Goal: Find specific page/section: Find specific page/section

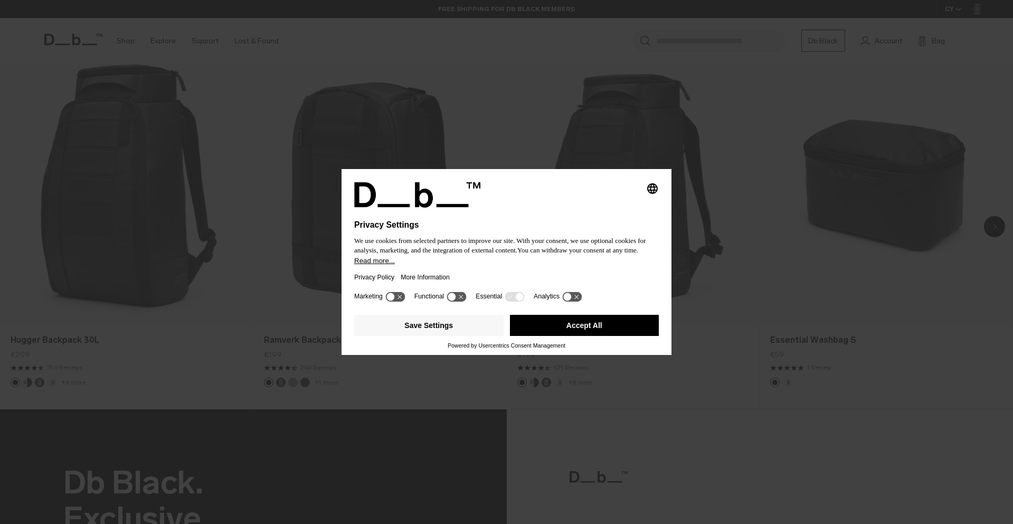
scroll to position [880, 0]
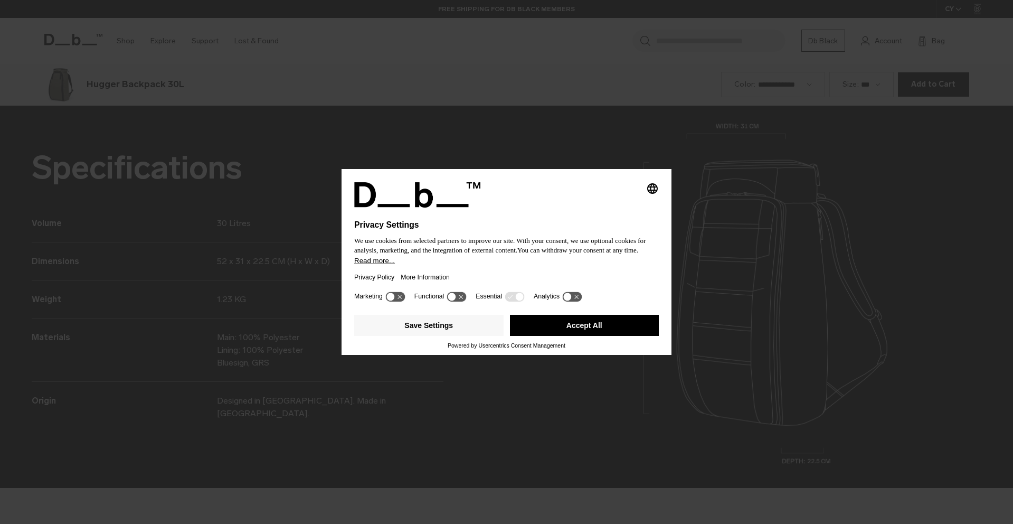
scroll to position [1571, 0]
